Goal: Task Accomplishment & Management: Manage account settings

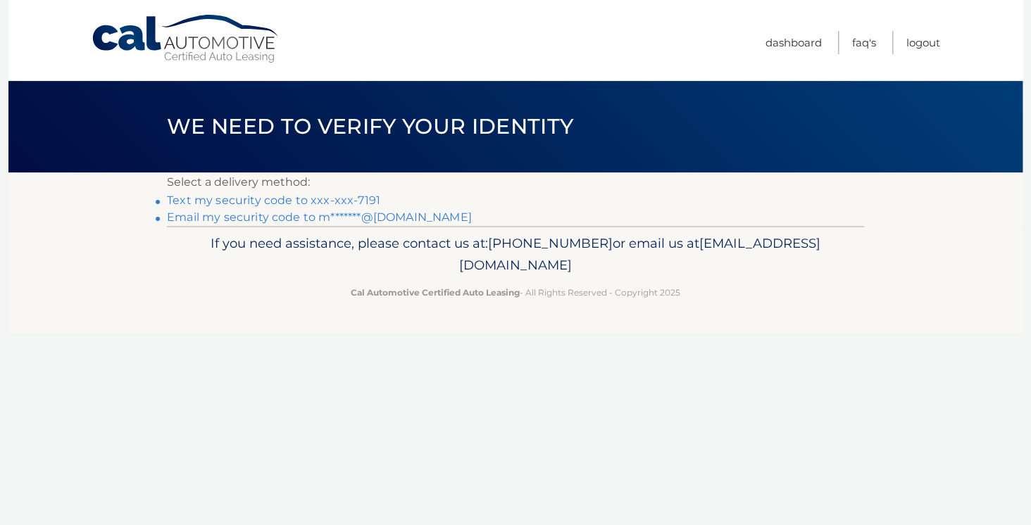
click at [260, 201] on link "Text my security code to xxx-xxx-7191" at bounding box center [273, 200] width 213 height 13
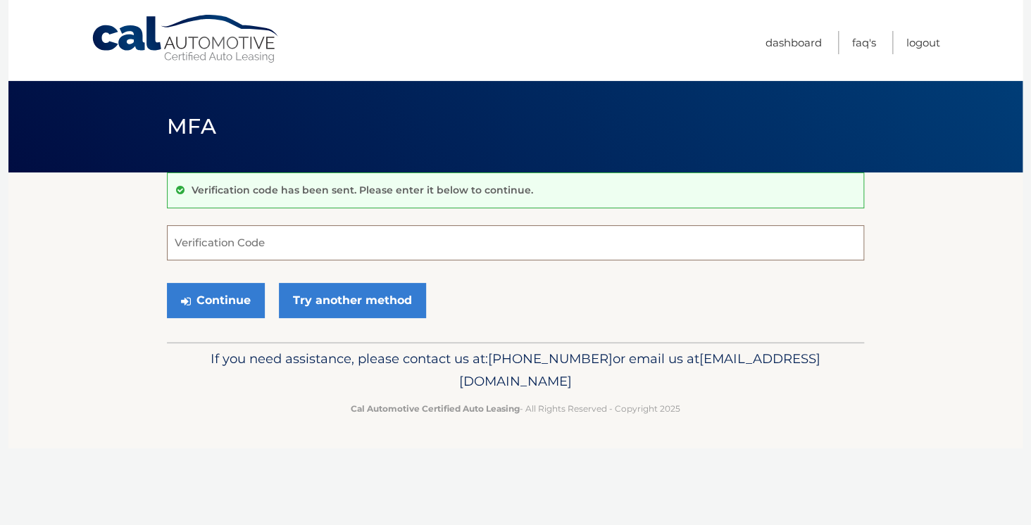
click at [265, 240] on input "Verification Code" at bounding box center [515, 242] width 697 height 35
click at [348, 304] on link "Try another method" at bounding box center [352, 300] width 147 height 35
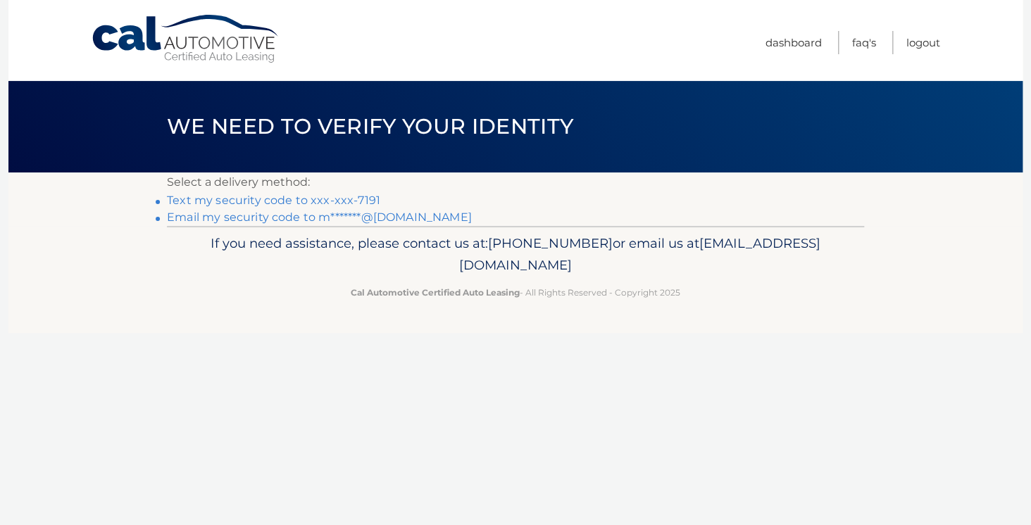
click at [282, 218] on link "Email my security code to m*******@outlook.com" at bounding box center [319, 217] width 305 height 13
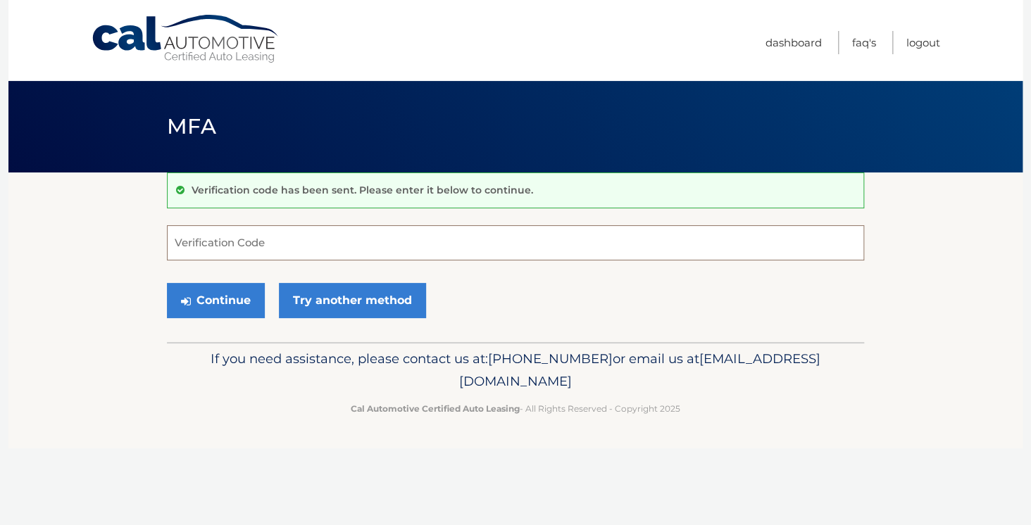
click at [232, 244] on input "Verification Code" at bounding box center [515, 242] width 697 height 35
click at [216, 251] on input "Verification Code" at bounding box center [515, 242] width 697 height 35
click at [193, 244] on input "Verification Code" at bounding box center [515, 242] width 697 height 35
paste input "359658"
type input "359658"
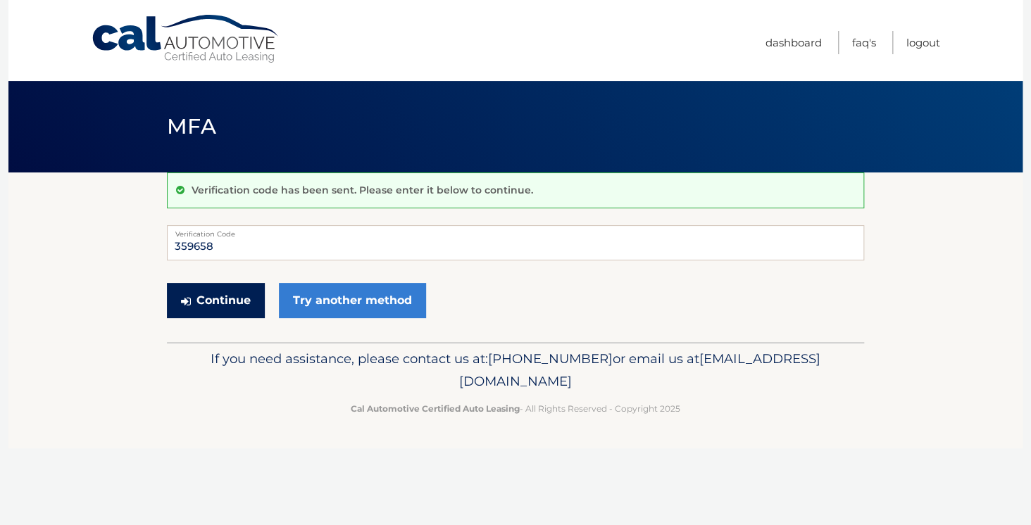
click at [216, 304] on button "Continue" at bounding box center [216, 300] width 98 height 35
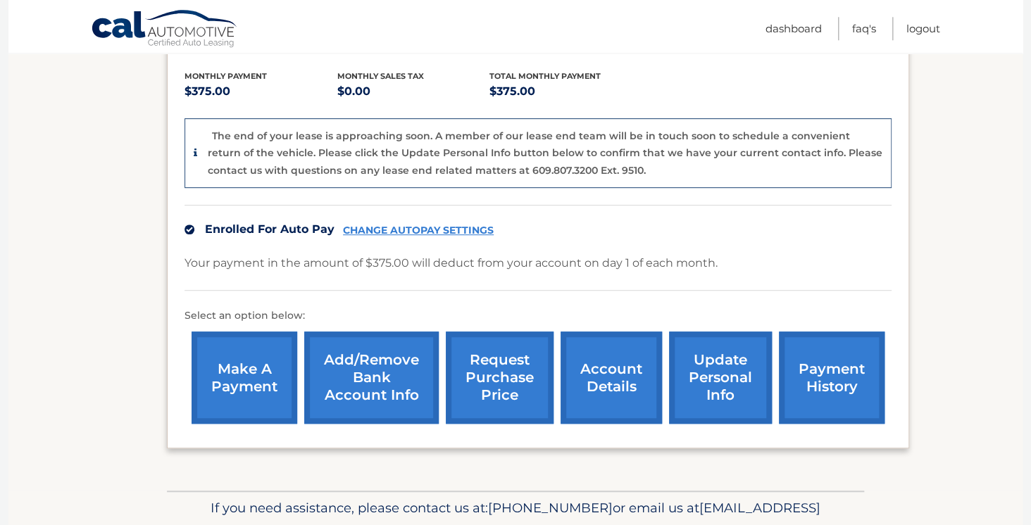
scroll to position [296, 0]
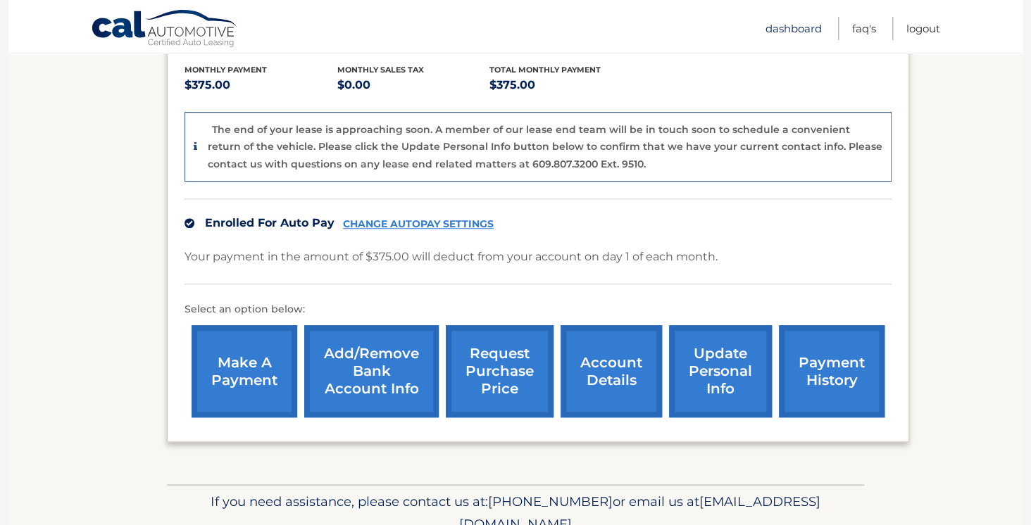
click at [787, 28] on link "Dashboard" at bounding box center [794, 28] width 56 height 23
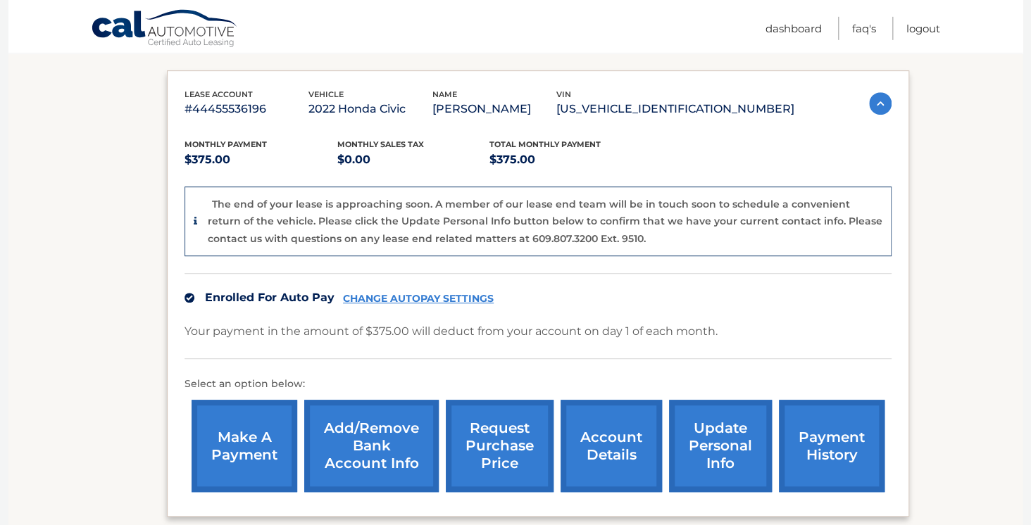
scroll to position [222, 0]
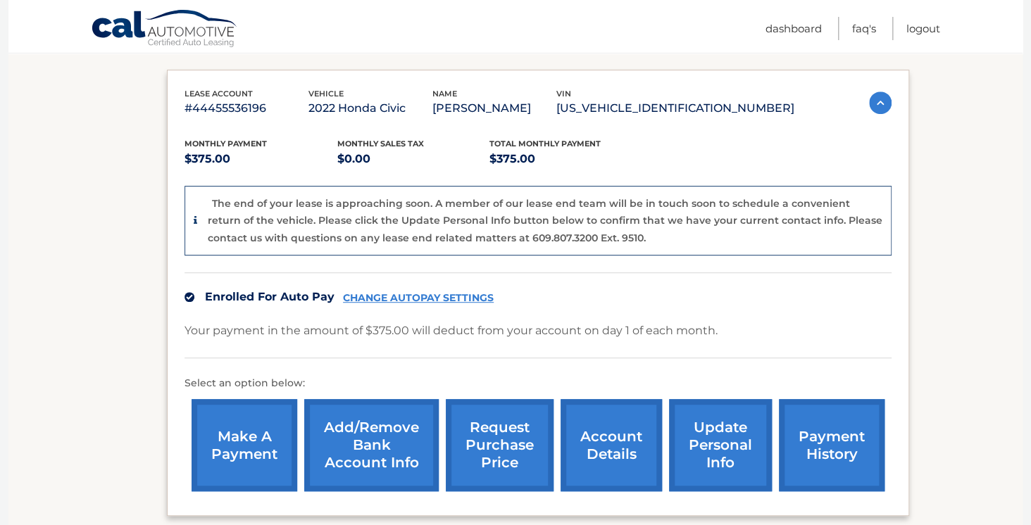
click at [418, 296] on link "CHANGE AUTOPAY SETTINGS" at bounding box center [418, 298] width 151 height 12
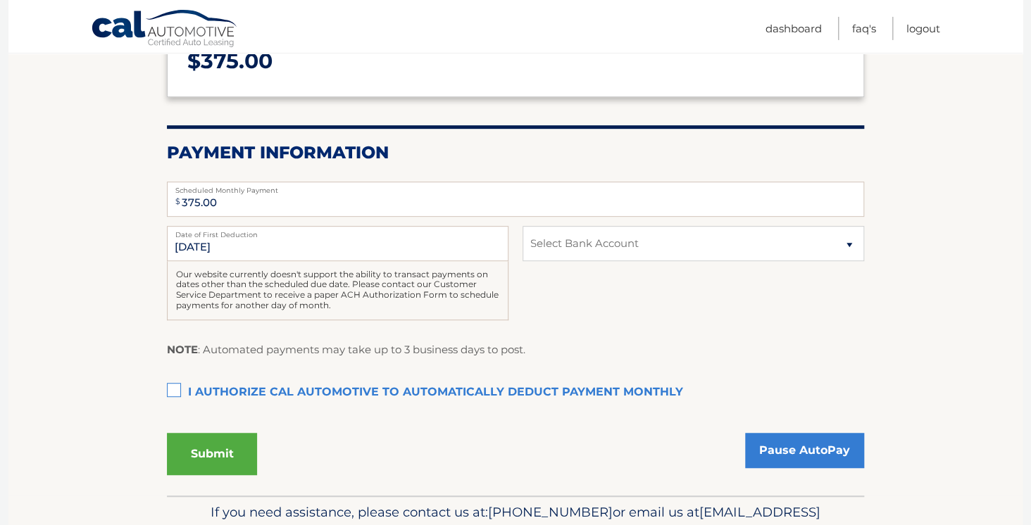
scroll to position [222, 0]
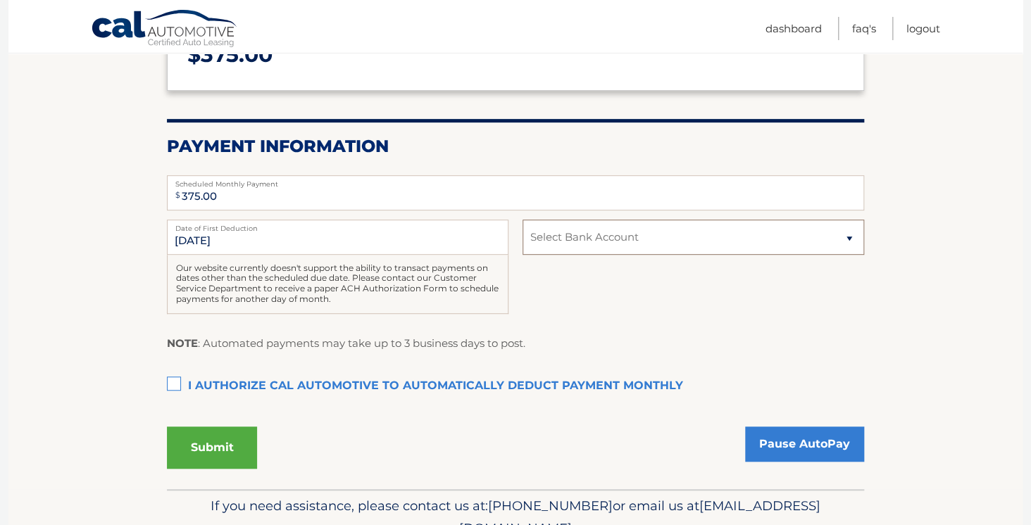
click at [523, 220] on select "Select Bank Account Checking AFFINITY FEDERAL CREDIT UNION *****4320 Checking T…" at bounding box center [694, 237] width 342 height 35
click at [891, 231] on section "Account Overview | Autopay Scheduled monthly payment $ 375.00 Payment Informati…" at bounding box center [515, 220] width 1014 height 539
click at [230, 195] on input "375.00" at bounding box center [515, 192] width 697 height 35
type input "0.00"
click at [174, 384] on label "I authorize cal automotive to automatically deduct payment monthly This checkbo…" at bounding box center [515, 387] width 697 height 28
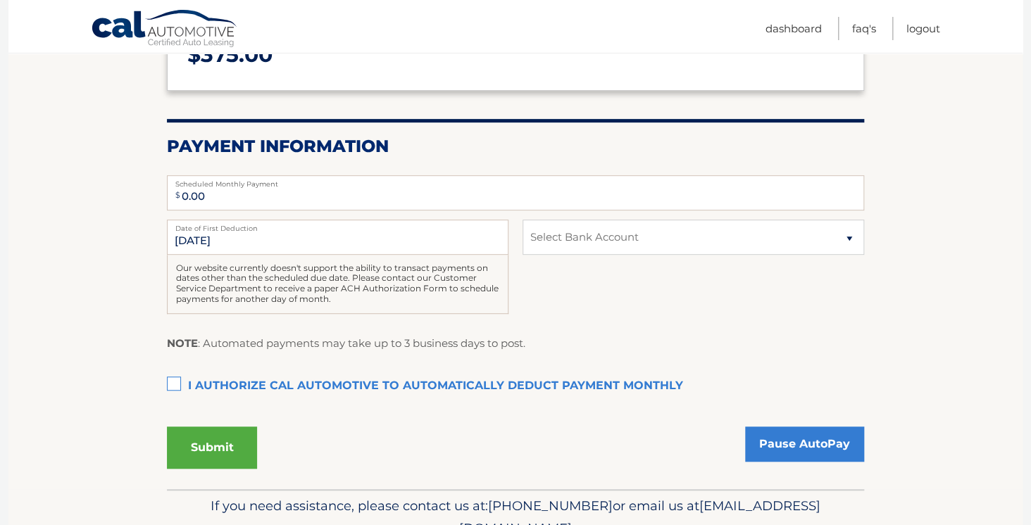
click at [0, 0] on input "I authorize cal automotive to automatically deduct payment monthly This checkbo…" at bounding box center [0, 0] width 0 height 0
click at [206, 445] on button "Submit" at bounding box center [212, 448] width 90 height 42
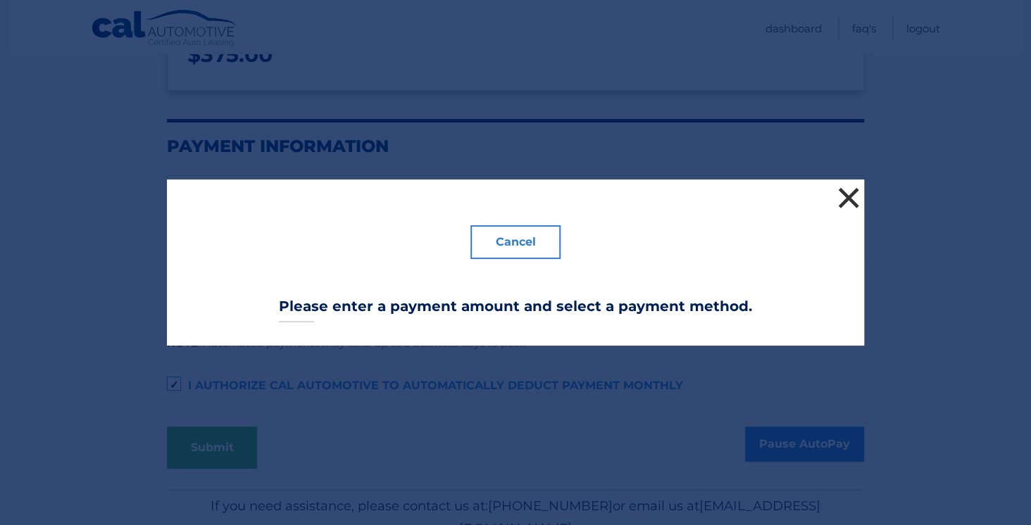
click at [849, 196] on button "×" at bounding box center [849, 198] width 28 height 28
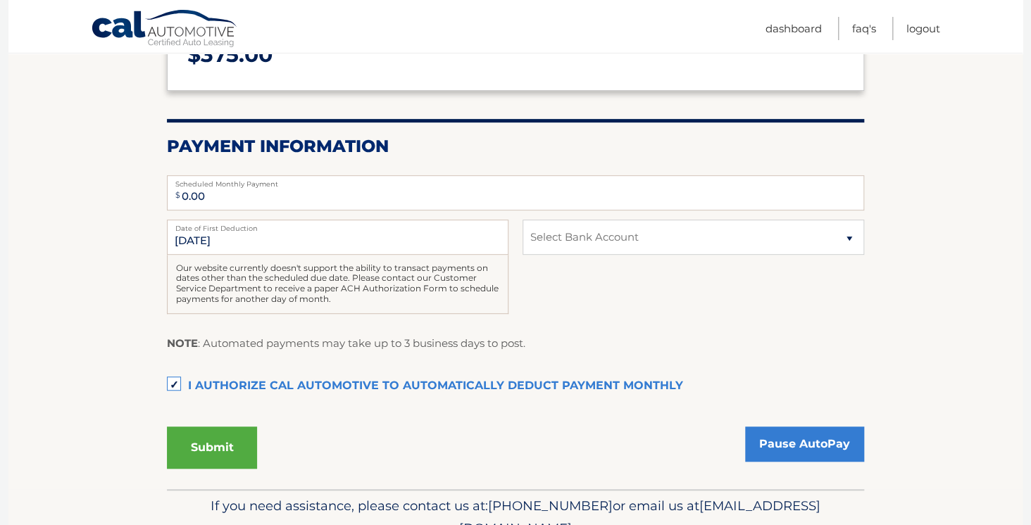
scroll to position [292, 0]
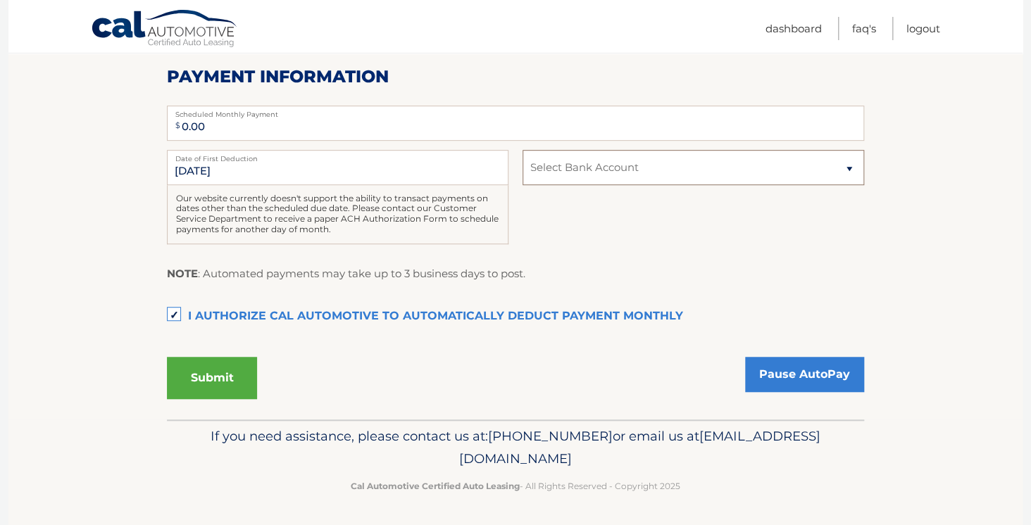
click at [523, 150] on select "Select Bank Account Checking AFFINITY FEDERAL CREDIT UNION *****4320 Checking T…" at bounding box center [694, 167] width 342 height 35
select select "YTVlYTg1NzgtMmY1ZC00NTQ5LWIyYzgtMzM1OTM4NWY1NzUy"
click option "Checking TD BANK, NA *****0648" at bounding box center [0, 0] width 0 height 0
click at [216, 370] on button "Submit" at bounding box center [212, 378] width 90 height 42
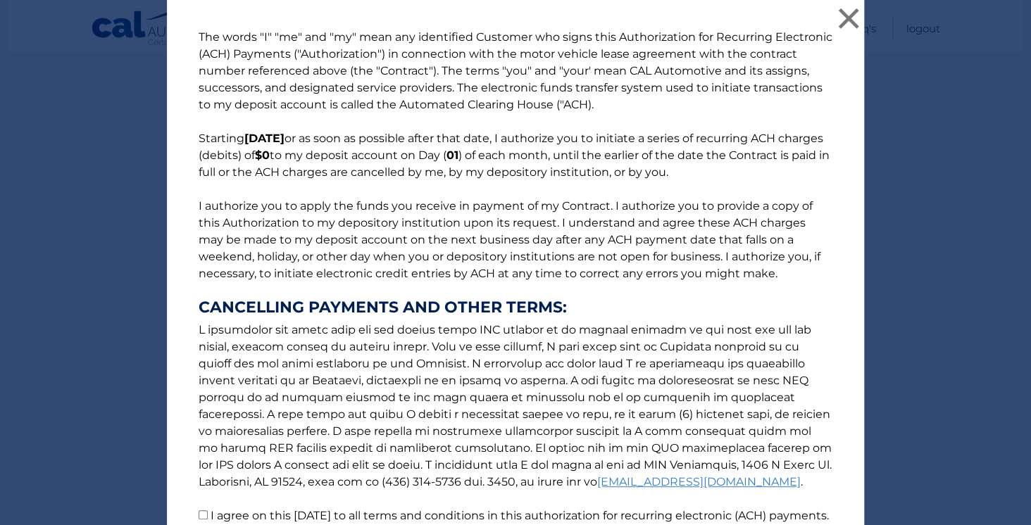
scroll to position [139, 0]
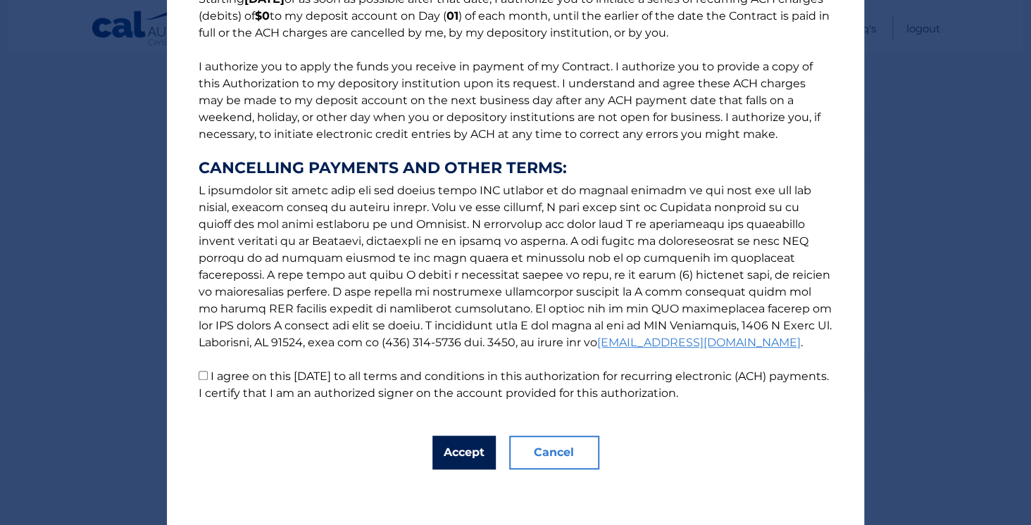
click at [463, 449] on button "Accept" at bounding box center [463, 453] width 63 height 34
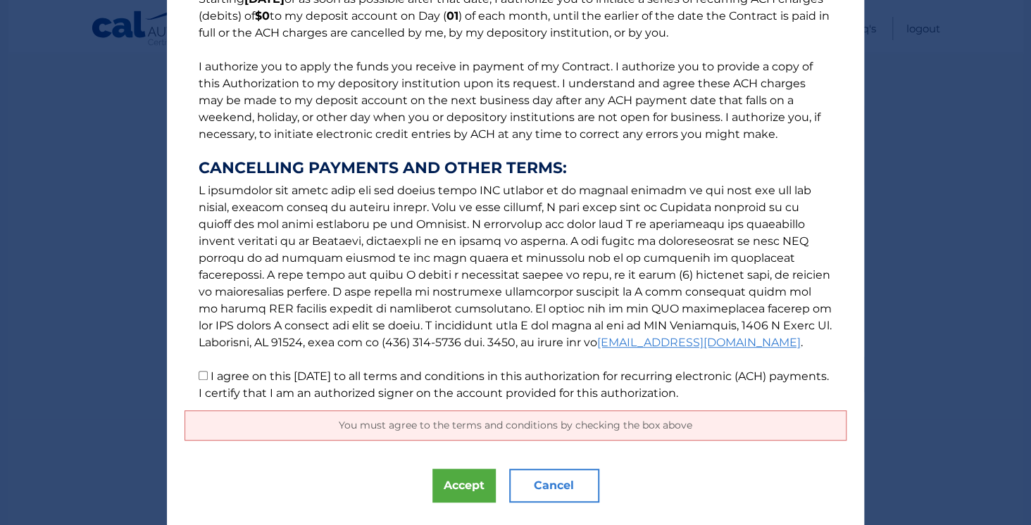
click at [201, 375] on input "I agree on this [DATE] to all terms and conditions in this authorization for re…" at bounding box center [203, 375] width 9 height 9
checkbox input "true"
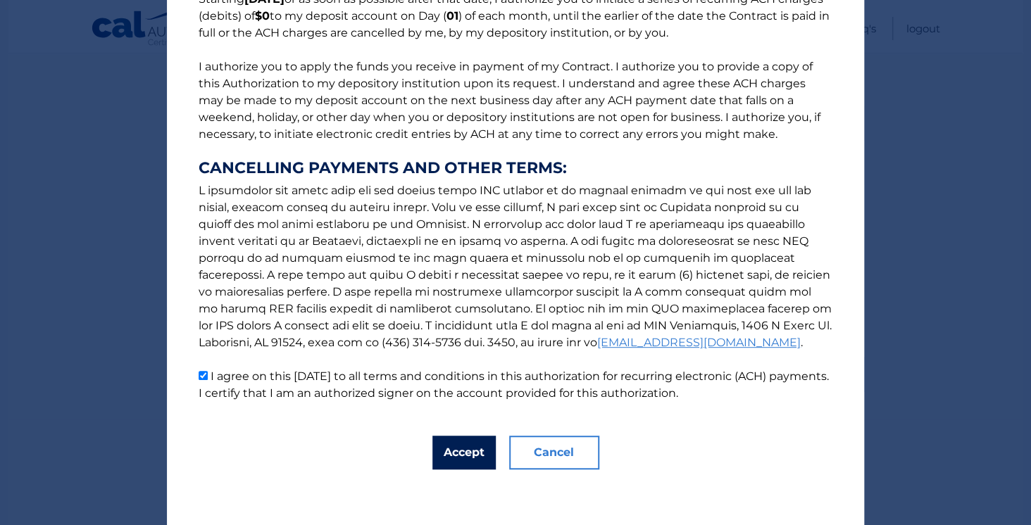
click at [458, 450] on button "Accept" at bounding box center [463, 453] width 63 height 34
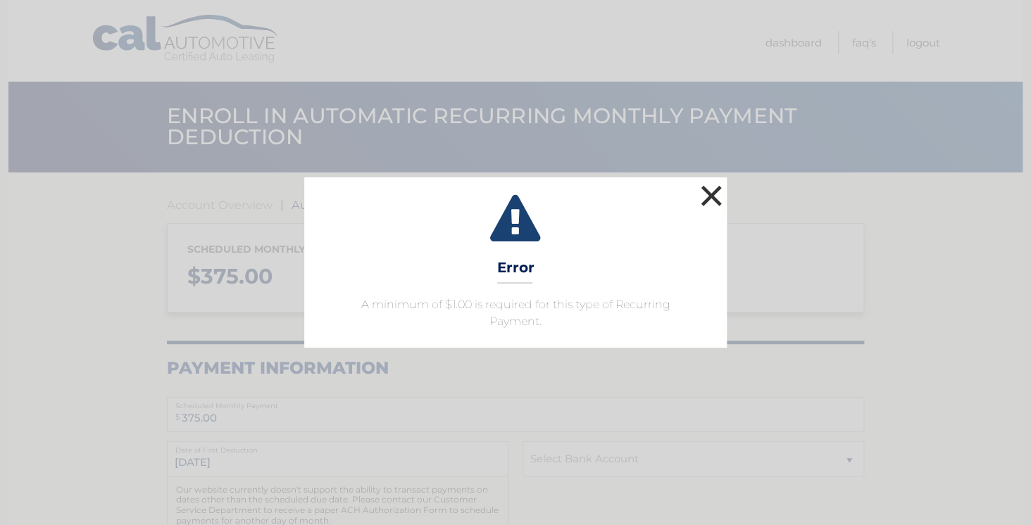
click at [714, 196] on button "×" at bounding box center [711, 196] width 28 height 28
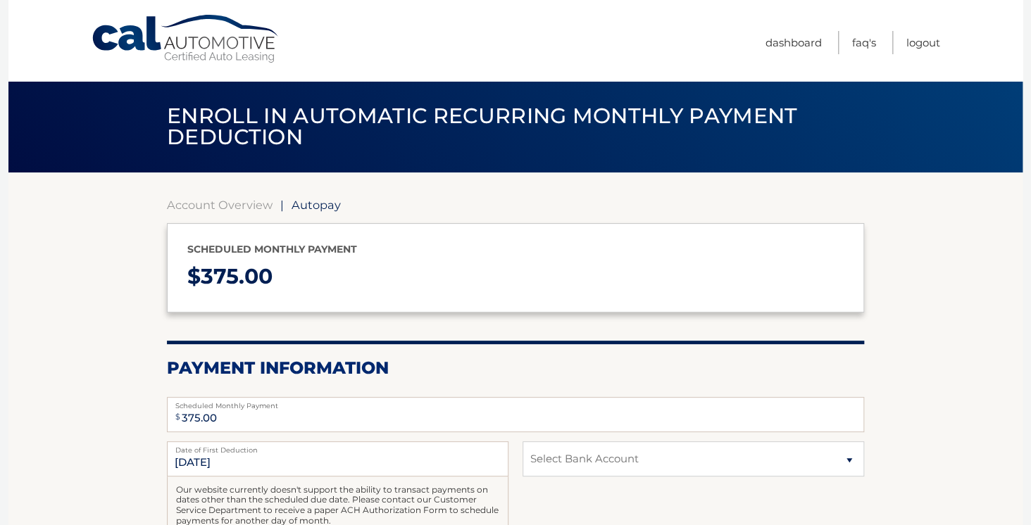
click at [304, 275] on p "$ 375.00" at bounding box center [515, 276] width 656 height 37
click at [275, 274] on p "$ 375.00" at bounding box center [515, 276] width 656 height 37
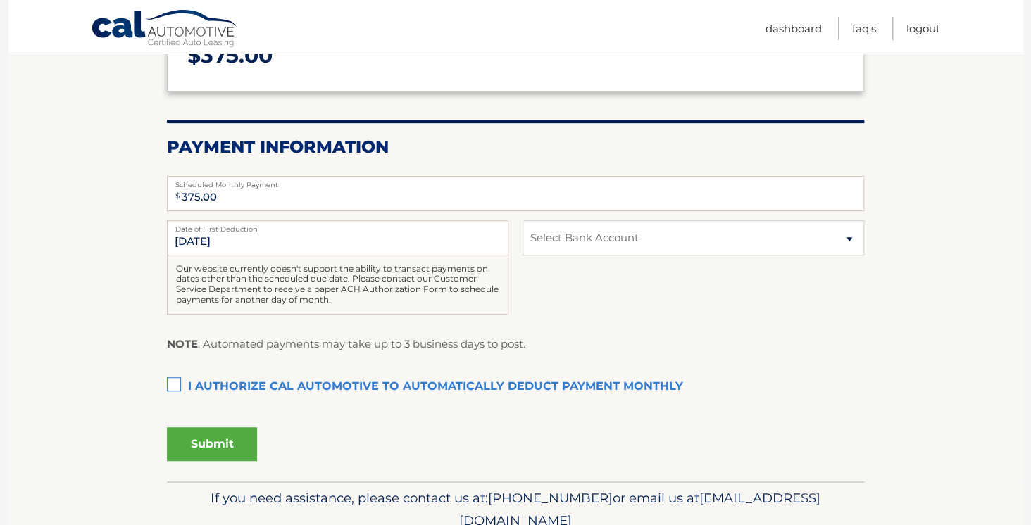
scroll to position [222, 0]
drag, startPoint x: 200, startPoint y: 194, endPoint x: 165, endPoint y: 198, distance: 35.4
click at [167, 198] on input "375.00" at bounding box center [515, 192] width 697 height 35
type input "0.00"
click at [523, 220] on select "Select Bank Account Checking AFFINITY FEDERAL CREDIT UNION *****4320 Checking T…" at bounding box center [694, 237] width 342 height 35
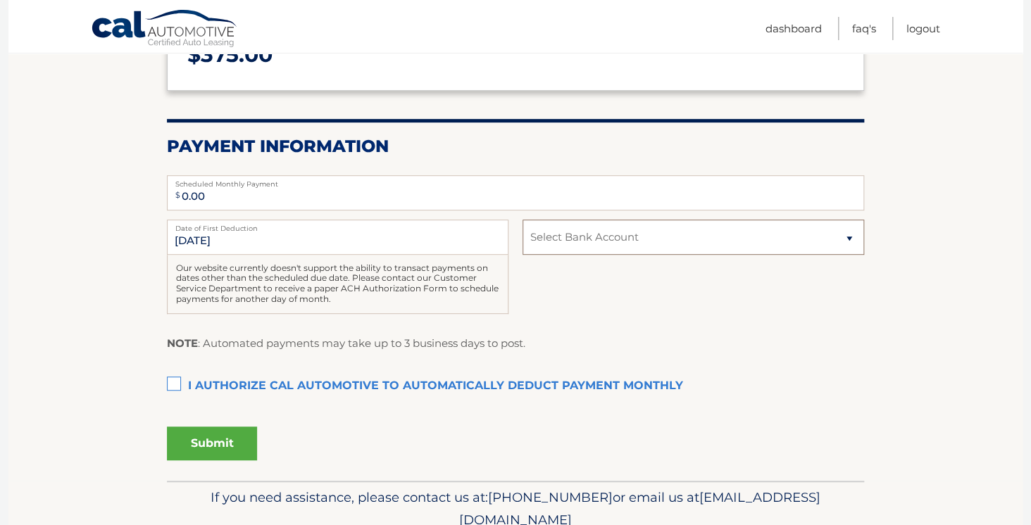
select select "YTVlYTg1NzgtMmY1ZC00NTQ5LWIyYzgtMzM1OTM4NWY1NzUy"
click option "Checking TD BANK, NA *****0648" at bounding box center [0, 0] width 0 height 0
click at [169, 381] on label "I authorize cal automotive to automatically deduct payment monthly This checkbo…" at bounding box center [515, 387] width 697 height 28
click at [0, 0] on input "I authorize cal automotive to automatically deduct payment monthly This checkbo…" at bounding box center [0, 0] width 0 height 0
click at [213, 439] on button "Submit" at bounding box center [212, 444] width 90 height 34
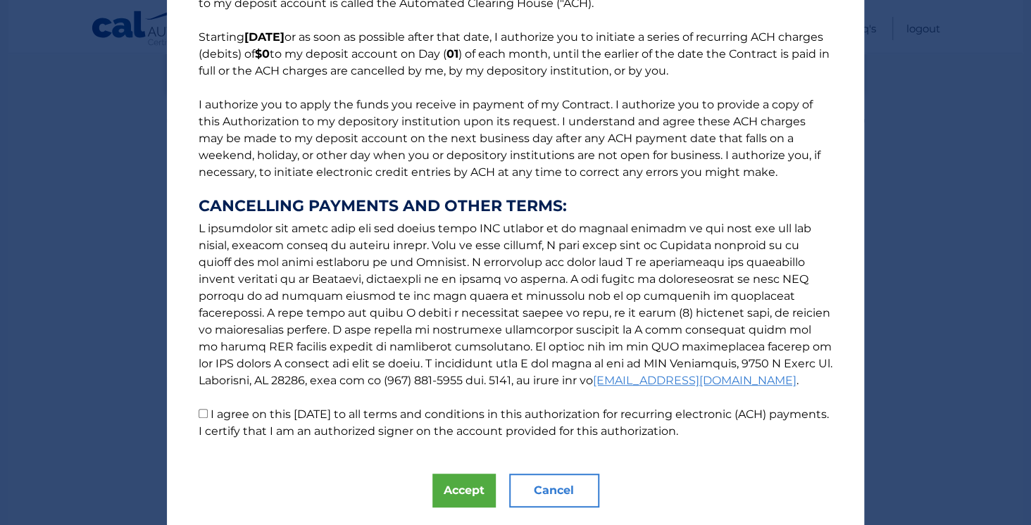
scroll to position [138, 0]
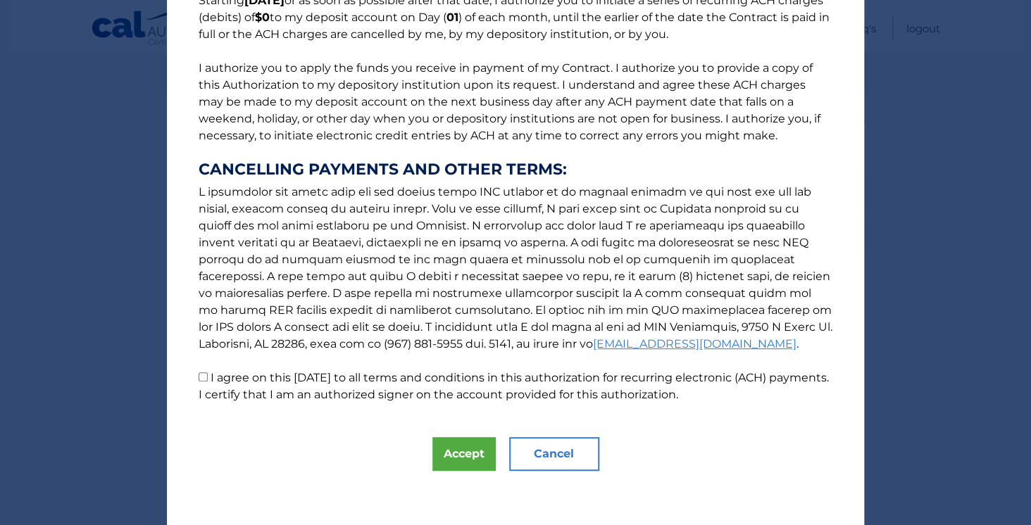
click at [202, 380] on input "I agree on this [DATE] to all terms and conditions in this authorization for re…" at bounding box center [203, 377] width 9 height 9
checkbox input "true"
click at [456, 451] on button "Accept" at bounding box center [463, 454] width 63 height 34
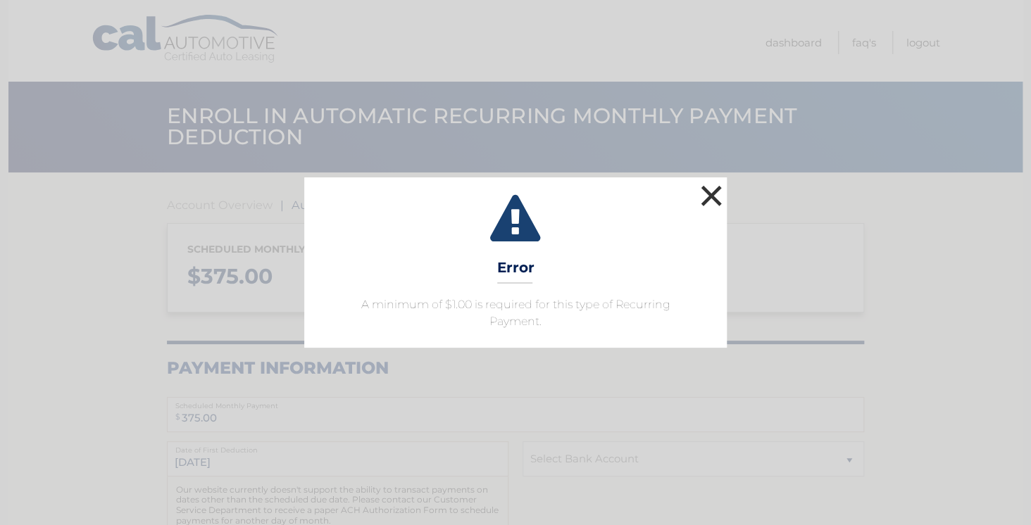
click at [709, 194] on button "×" at bounding box center [711, 196] width 28 height 28
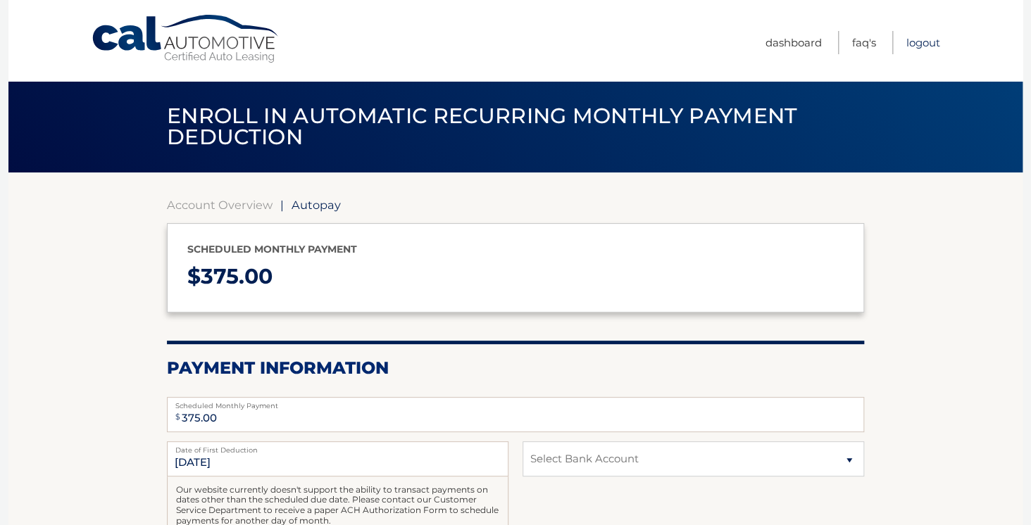
click at [922, 43] on link "Logout" at bounding box center [923, 42] width 34 height 23
